Goal: Information Seeking & Learning: Learn about a topic

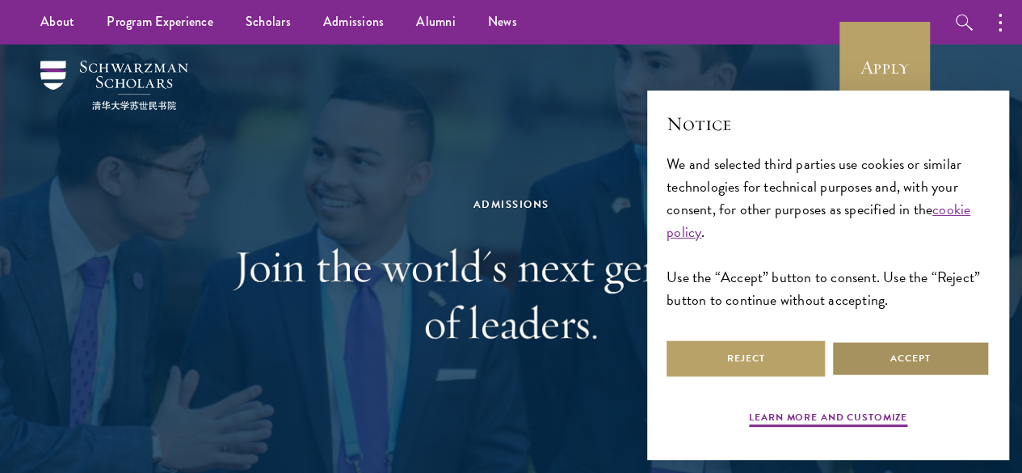
click at [907, 351] on button "Accept" at bounding box center [910, 358] width 158 height 36
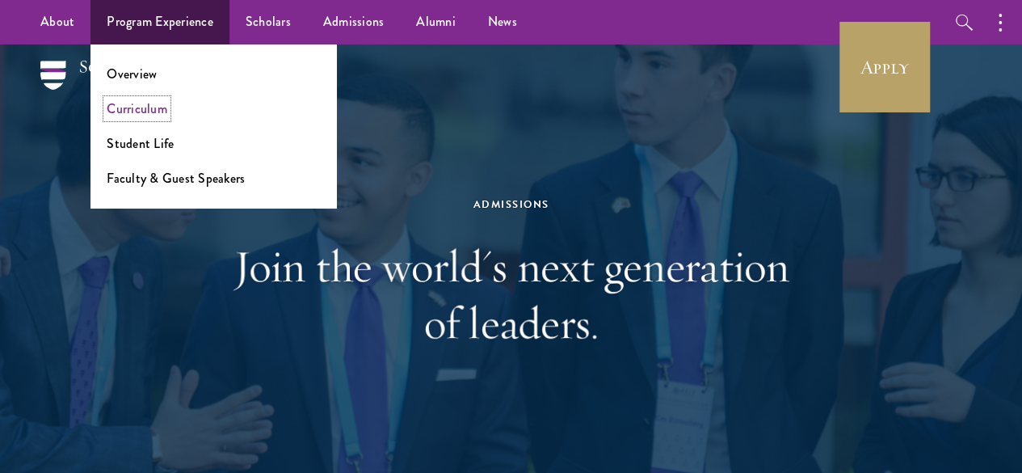
click at [158, 106] on link "Curriculum" at bounding box center [137, 108] width 61 height 19
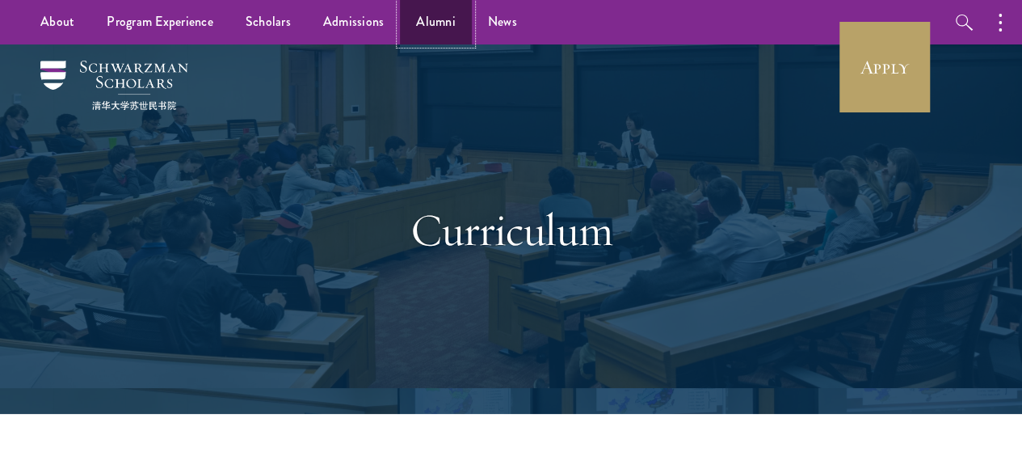
click at [436, 19] on link "Alumni" at bounding box center [436, 22] width 72 height 44
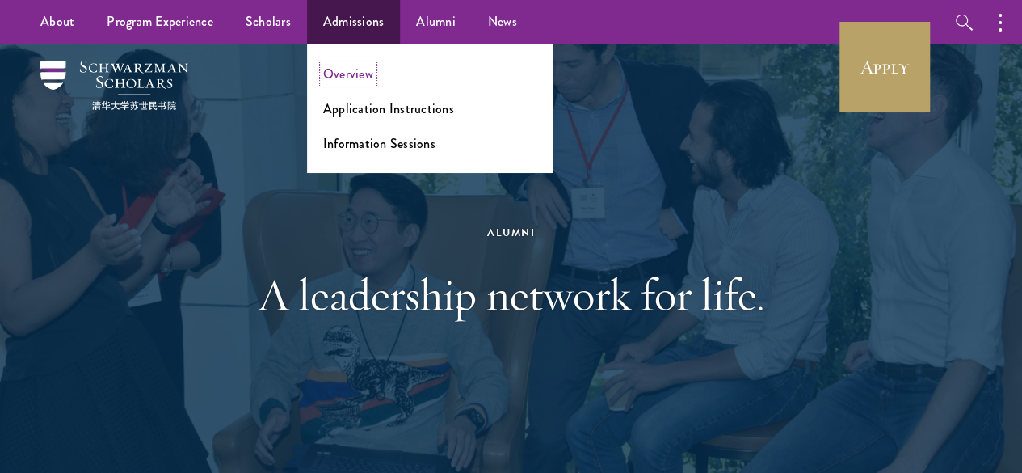
click at [349, 69] on link "Overview" at bounding box center [348, 74] width 50 height 19
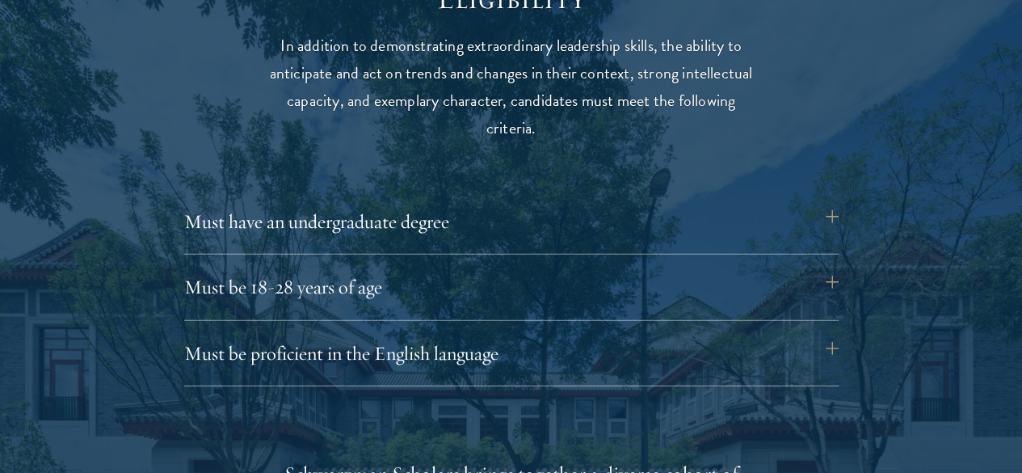
scroll to position [2138, 0]
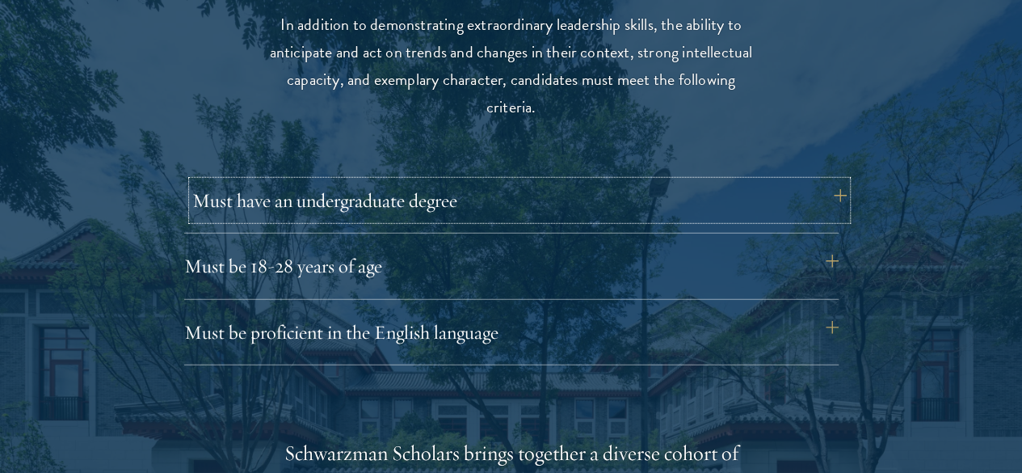
click at [809, 181] on button "Must have an undergraduate degree" at bounding box center [519, 200] width 654 height 39
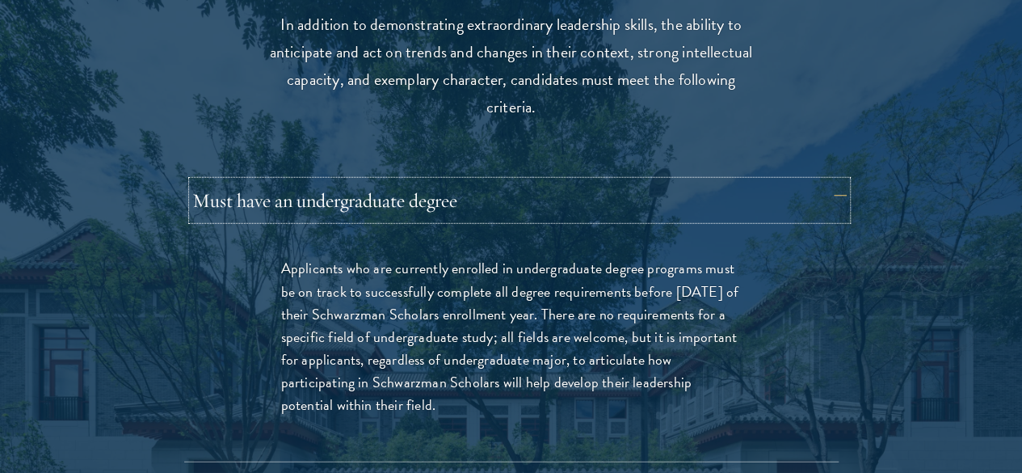
click at [812, 182] on button "Must have an undergraduate degree" at bounding box center [519, 200] width 654 height 39
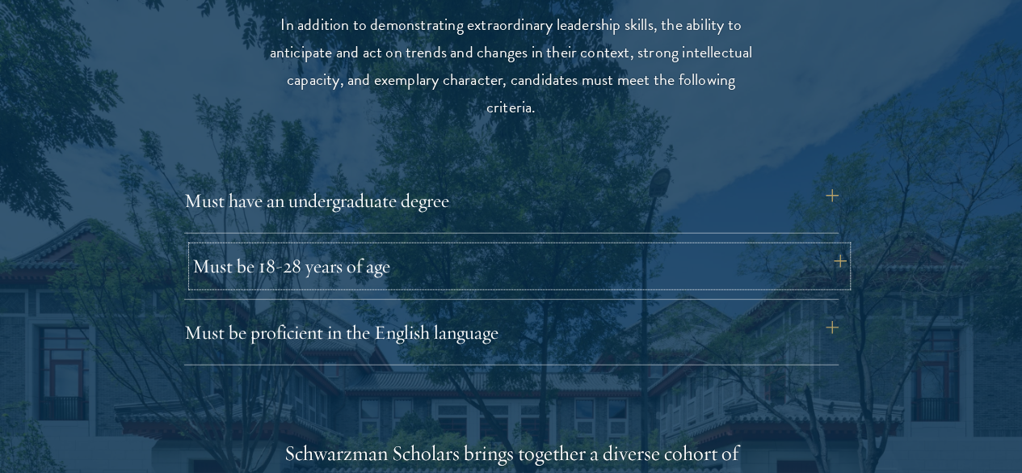
click at [810, 246] on button "Must be 18-28 years of age" at bounding box center [519, 265] width 654 height 39
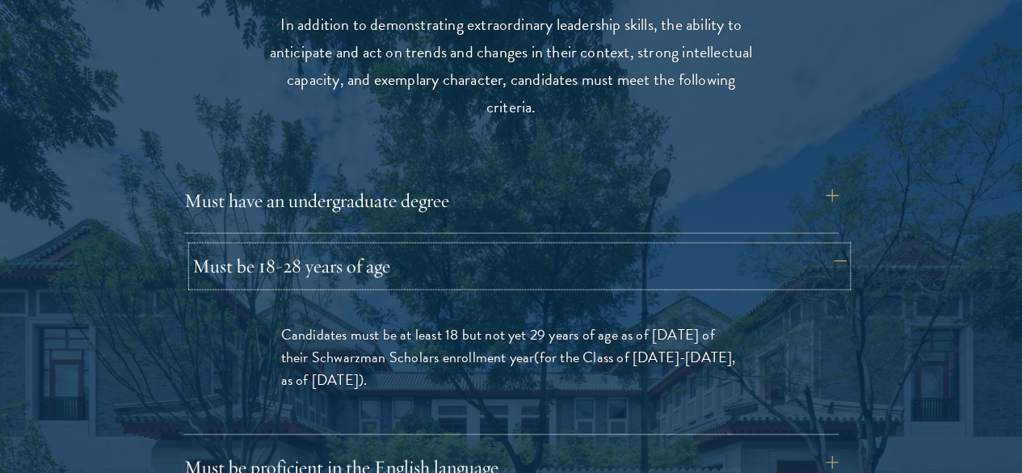
click at [820, 246] on button "Must be 18-28 years of age" at bounding box center [519, 265] width 654 height 39
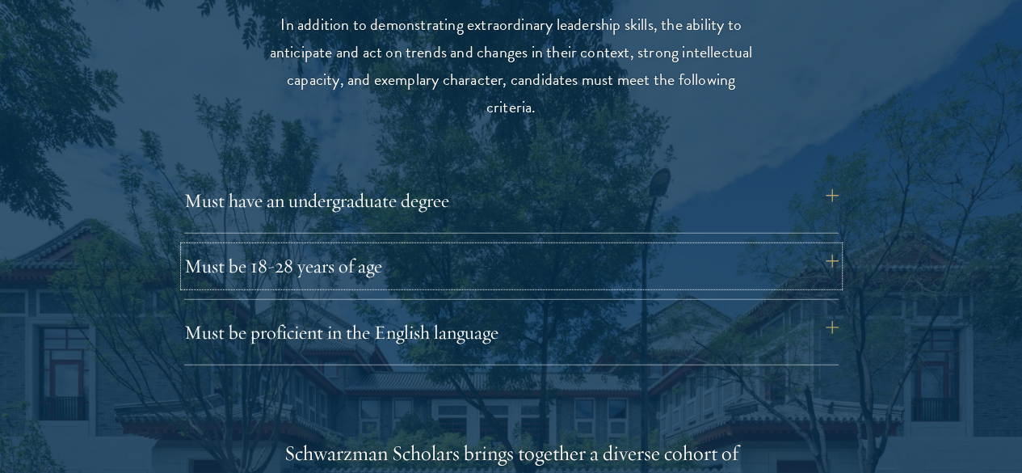
drag, startPoint x: 845, startPoint y: 251, endPoint x: 899, endPoint y: 274, distance: 58.7
click at [813, 313] on button "Must be proficient in the English language" at bounding box center [519, 332] width 654 height 39
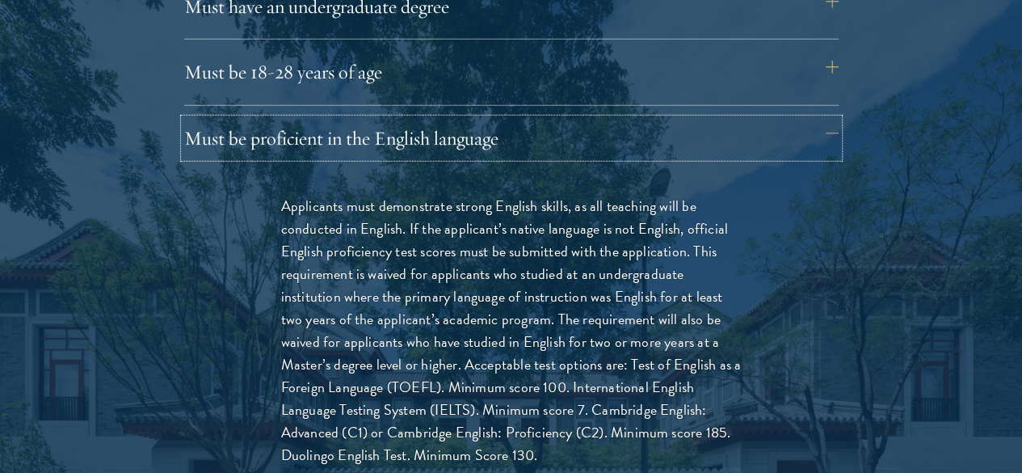
scroll to position [2364, 0]
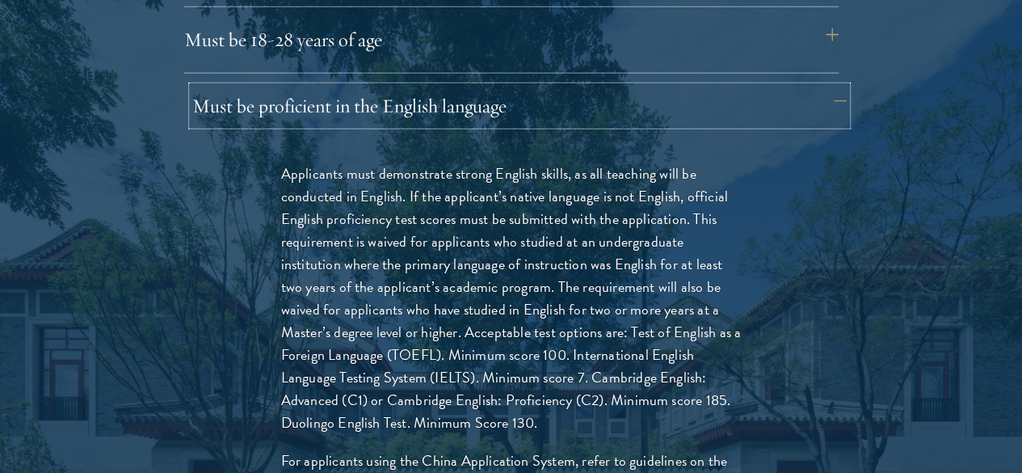
click at [701, 86] on button "Must be proficient in the English language" at bounding box center [519, 105] width 654 height 39
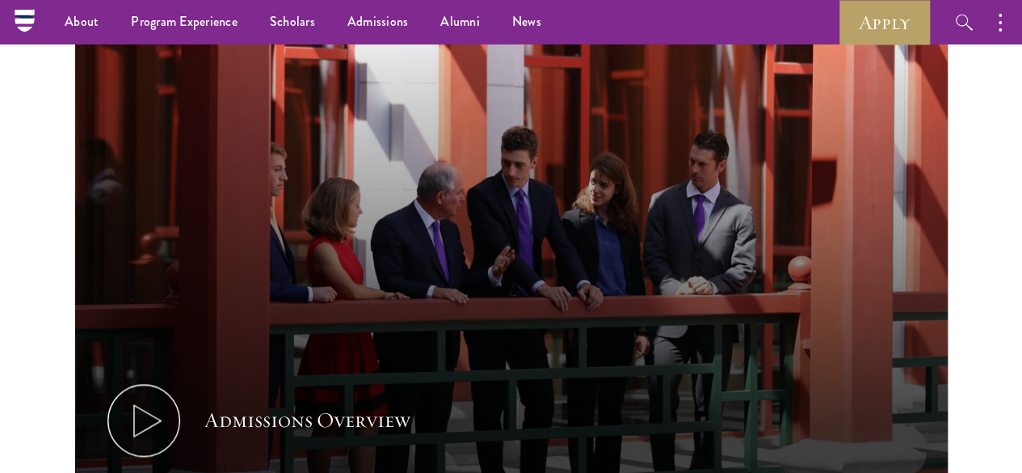
scroll to position [0, 0]
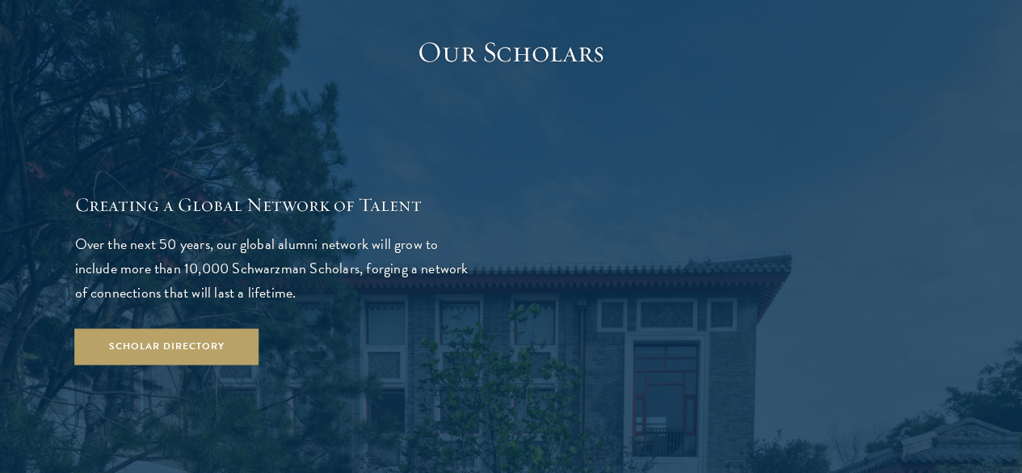
scroll to position [2658, 0]
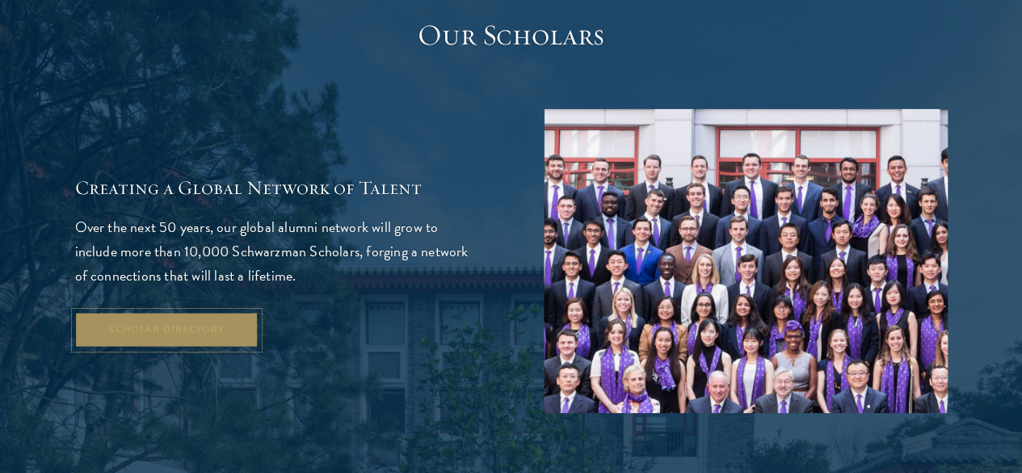
click at [259, 348] on link "Scholar Directory" at bounding box center [167, 330] width 184 height 36
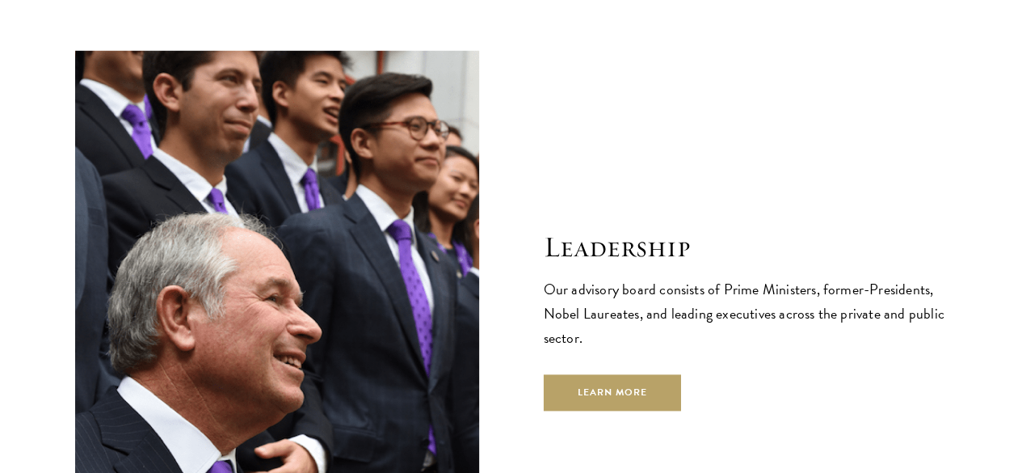
scroll to position [5453, 0]
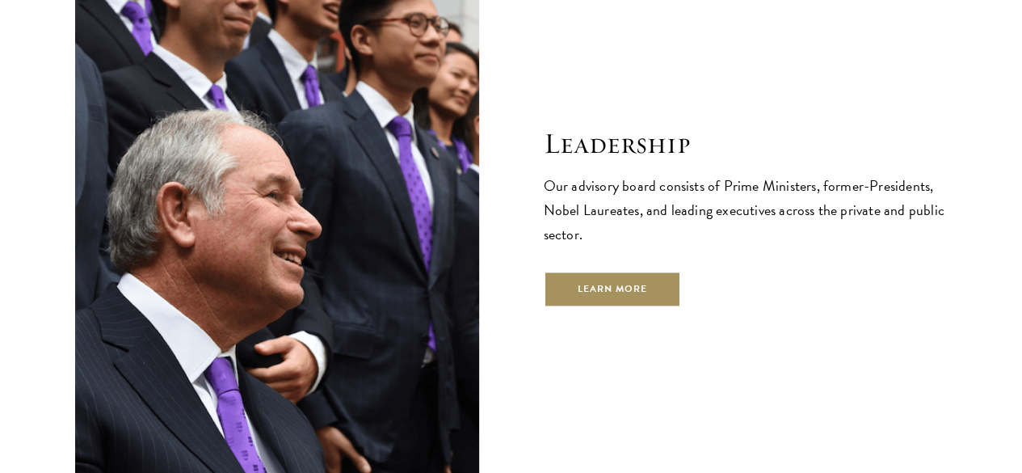
click at [662, 271] on link "Learn More" at bounding box center [613, 289] width 138 height 36
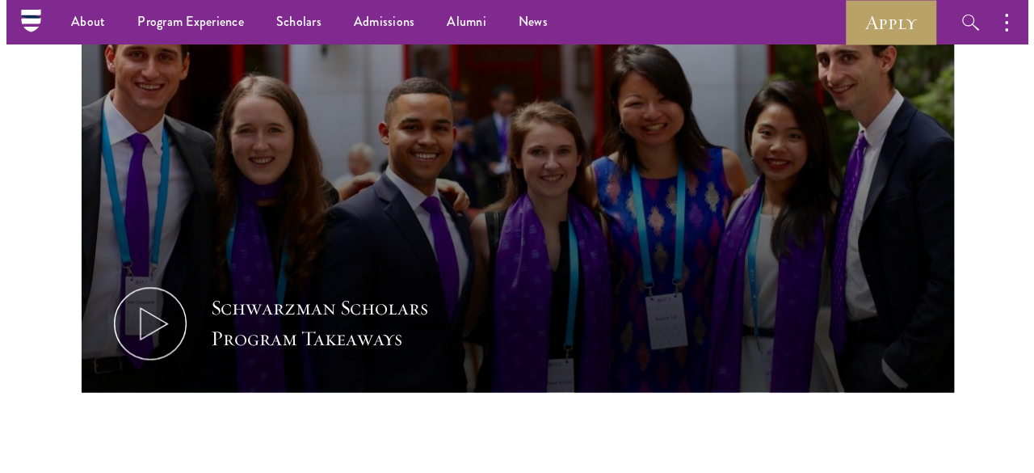
scroll to position [831, 0]
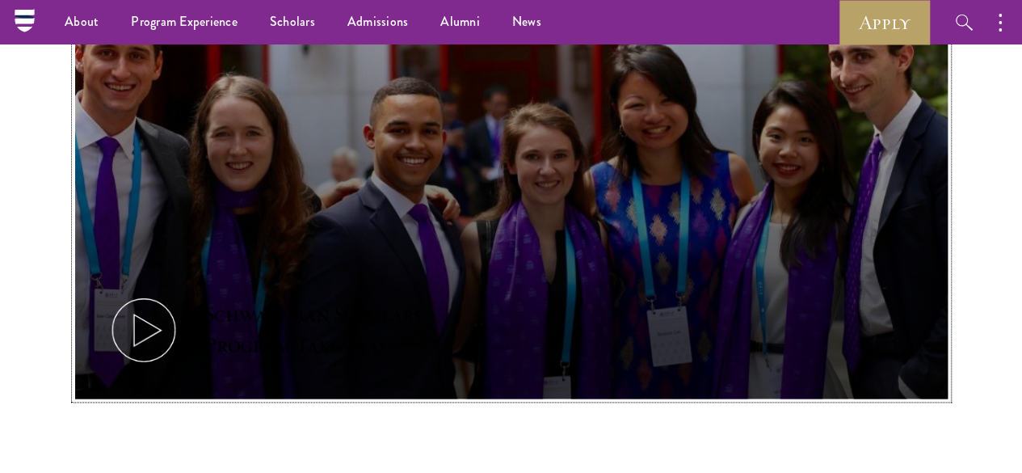
click at [606, 269] on button "Schwarzman Scholars Program Takeaways" at bounding box center [511, 153] width 873 height 491
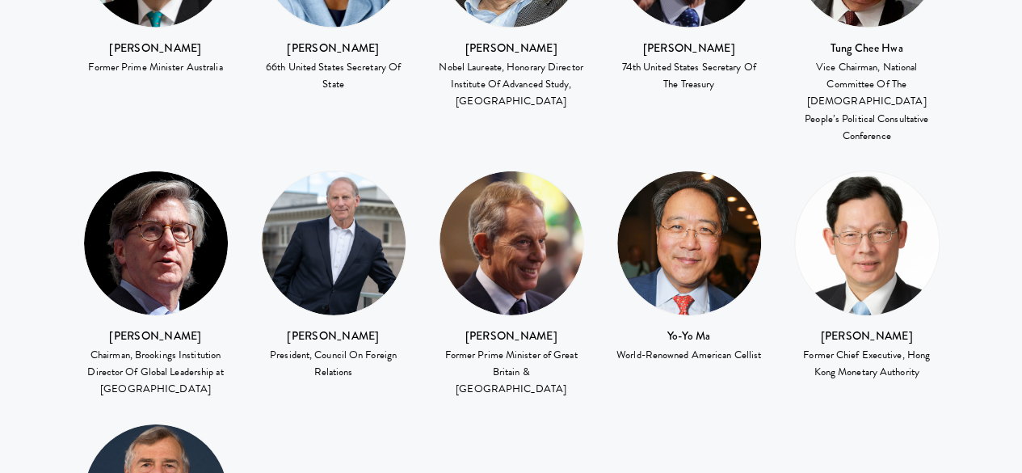
scroll to position [2388, 0]
